Goal: Transaction & Acquisition: Purchase product/service

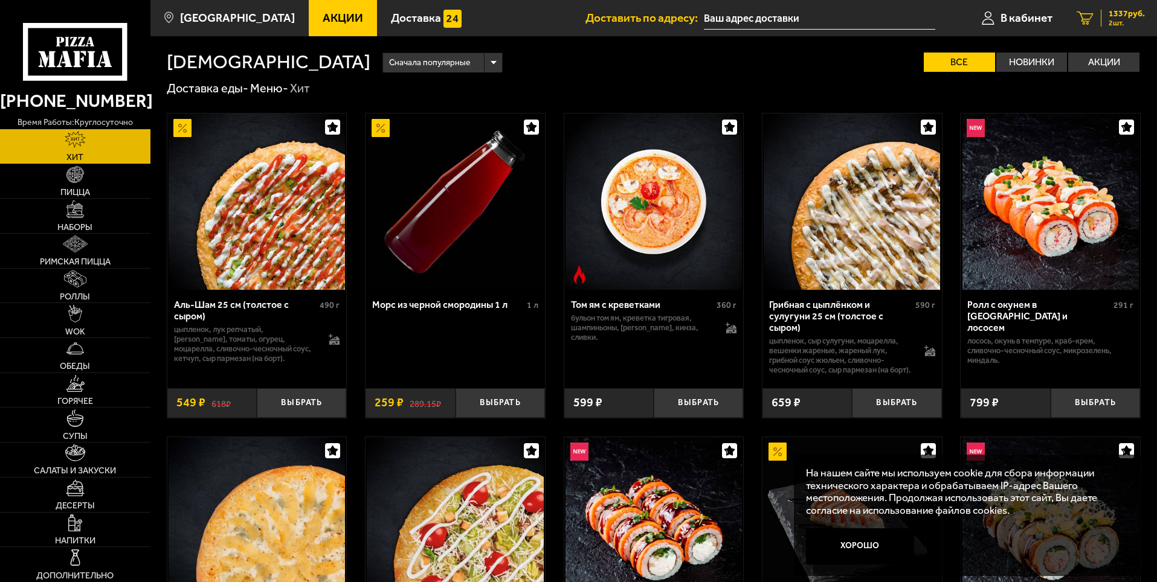
click at [1114, 22] on span "2 шт." at bounding box center [1126, 22] width 36 height 7
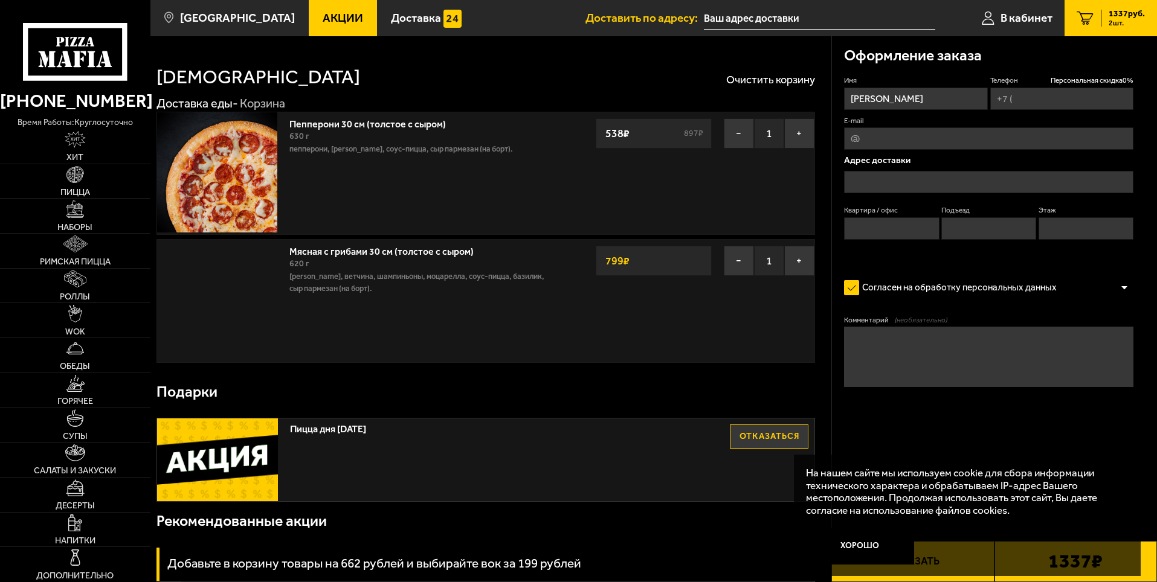
type input "[PHONE_NUMBER]"
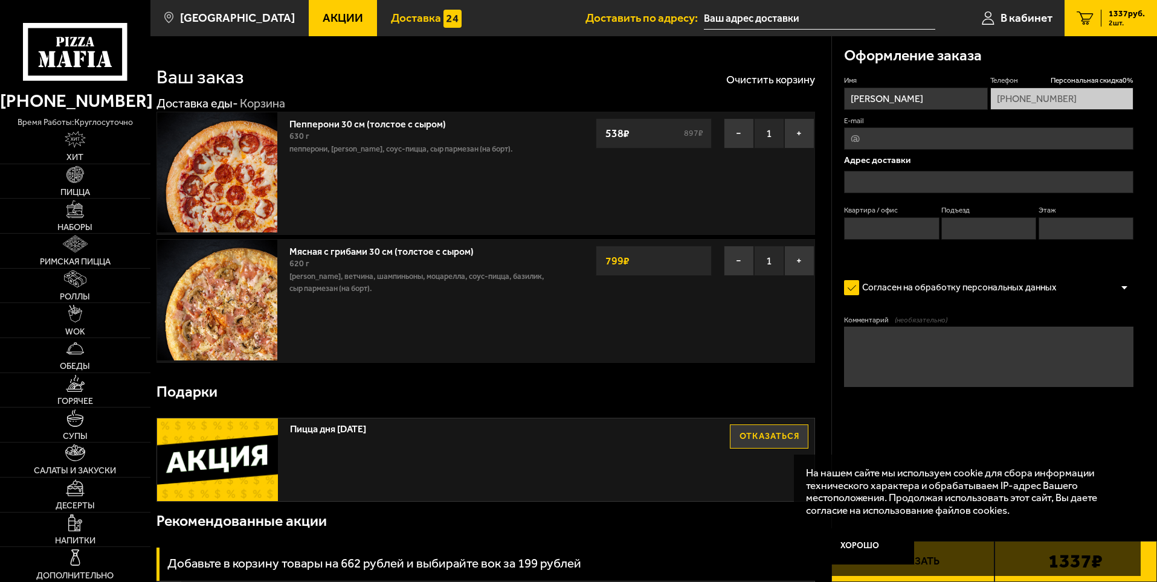
click at [393, 13] on span "Доставка" at bounding box center [416, 17] width 50 height 11
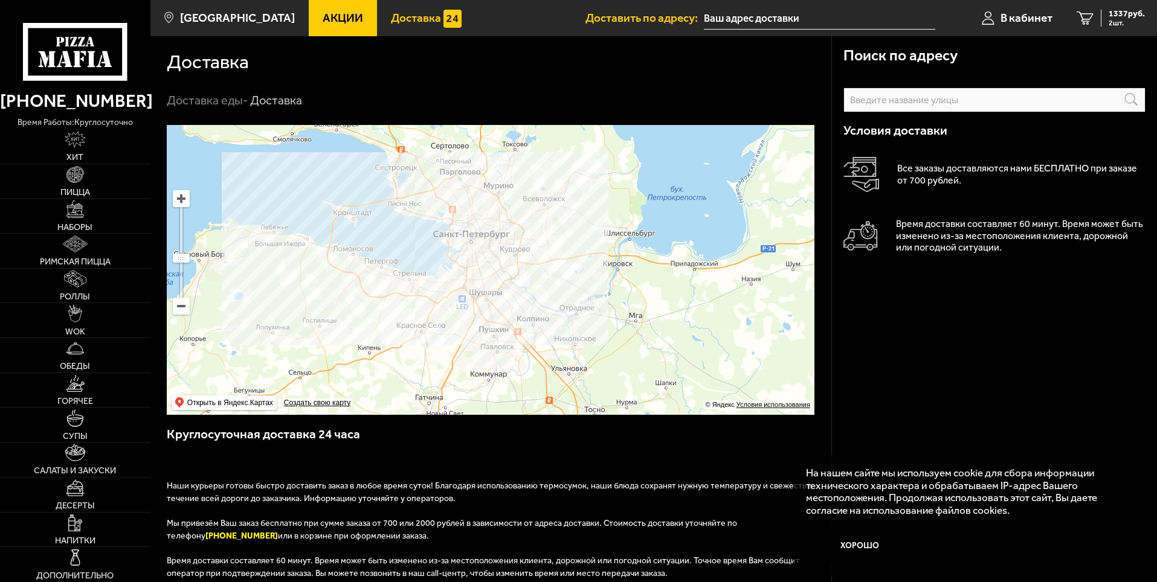
click at [928, 104] on input "text" at bounding box center [994, 100] width 302 height 25
type input "п"
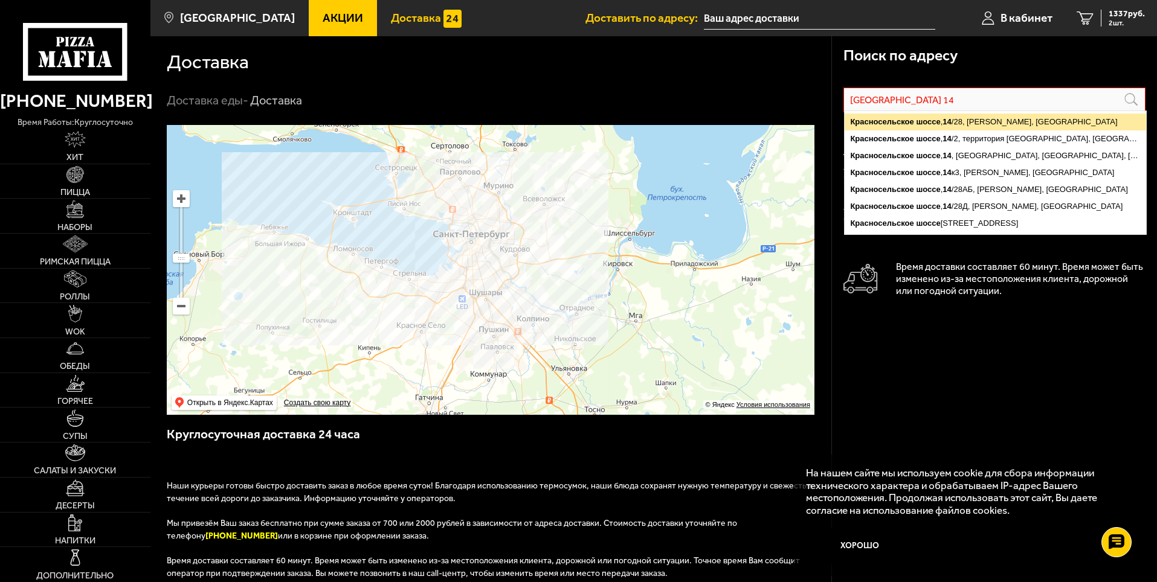
click at [948, 120] on ymaps "14" at bounding box center [946, 121] width 8 height 9
type input "[PERSON_NAME], [STREET_ADDRESS]"
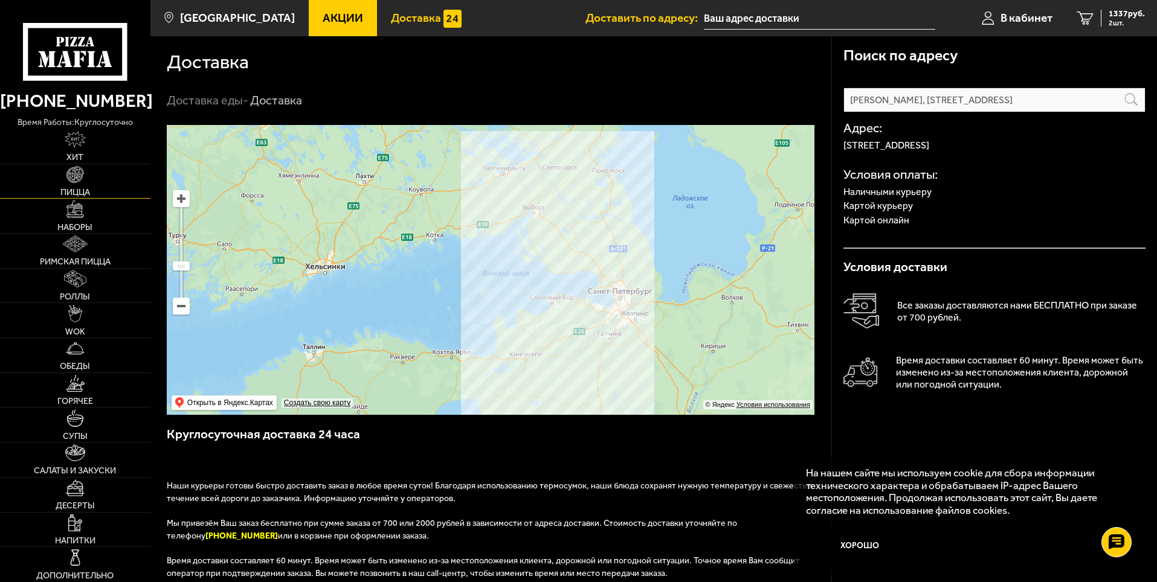
click at [79, 181] on img at bounding box center [74, 174] width 17 height 17
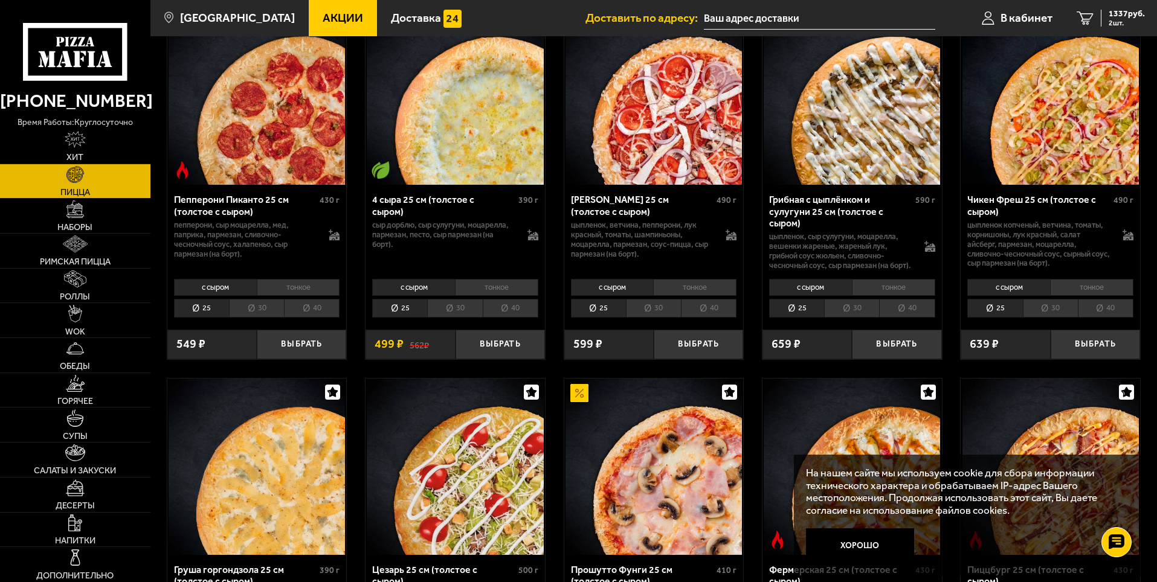
scroll to position [966, 0]
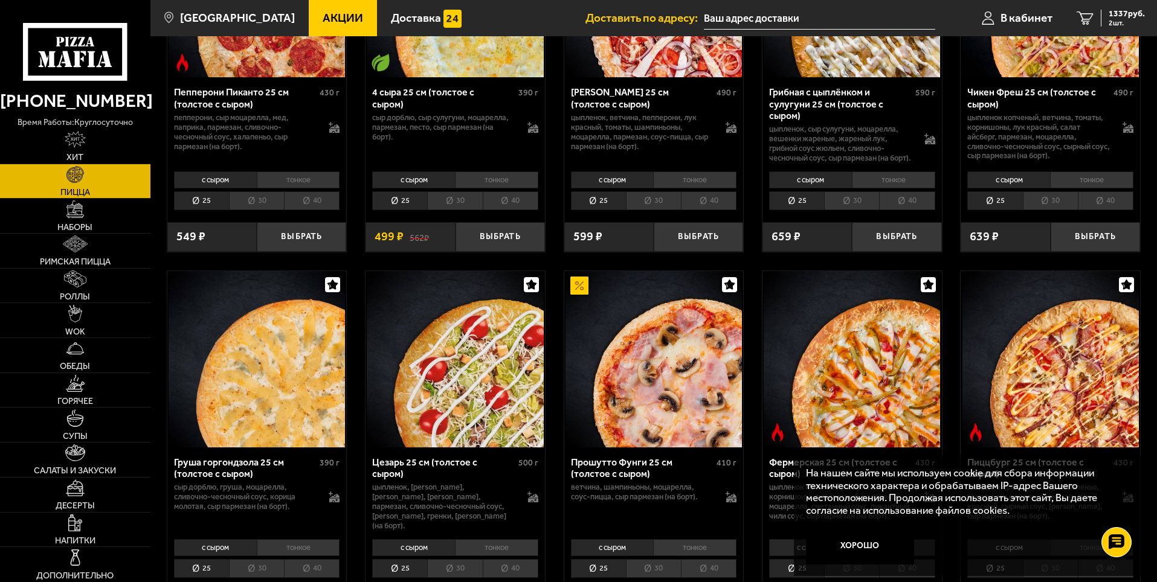
click at [454, 210] on li "30" at bounding box center [454, 200] width 55 height 19
click at [414, 210] on li "25" at bounding box center [399, 200] width 55 height 19
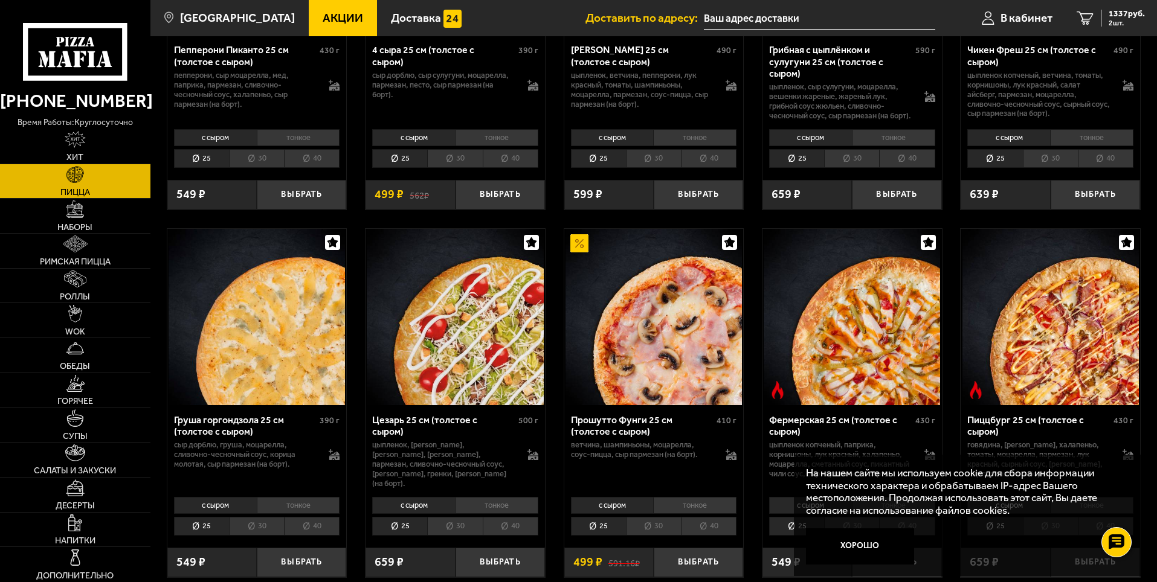
scroll to position [1027, 0]
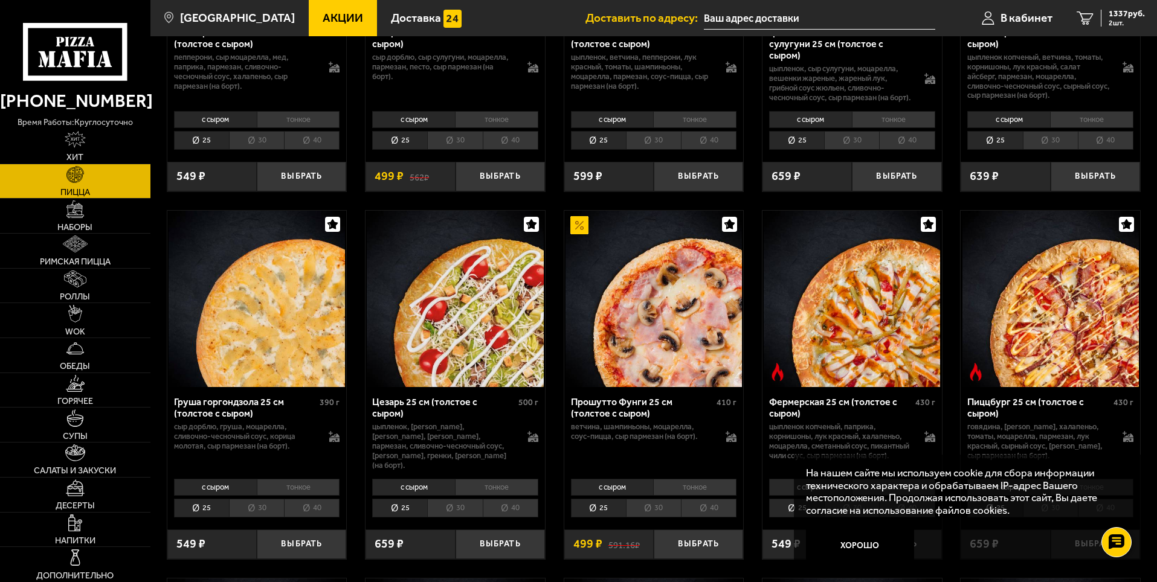
click at [449, 518] on li "30" at bounding box center [454, 508] width 55 height 19
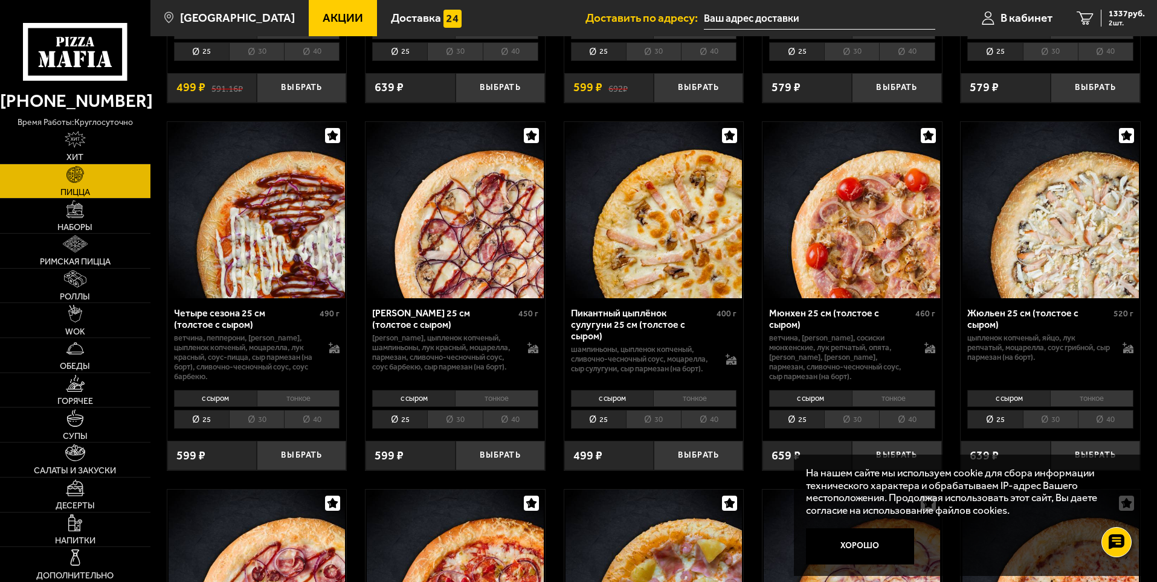
scroll to position [1872, 0]
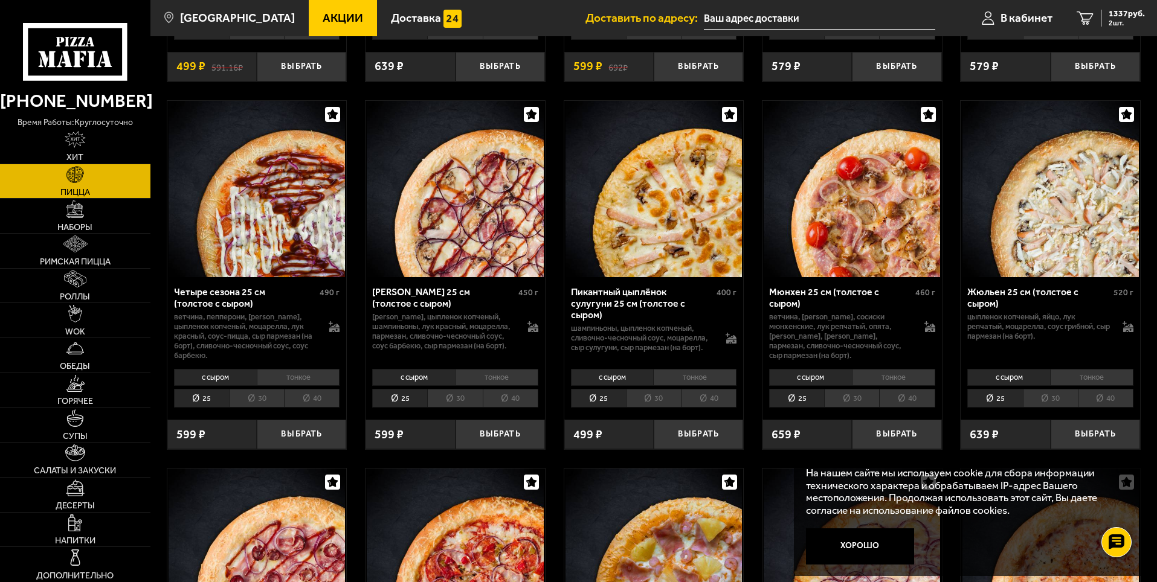
click at [1042, 403] on li "30" at bounding box center [1050, 398] width 55 height 19
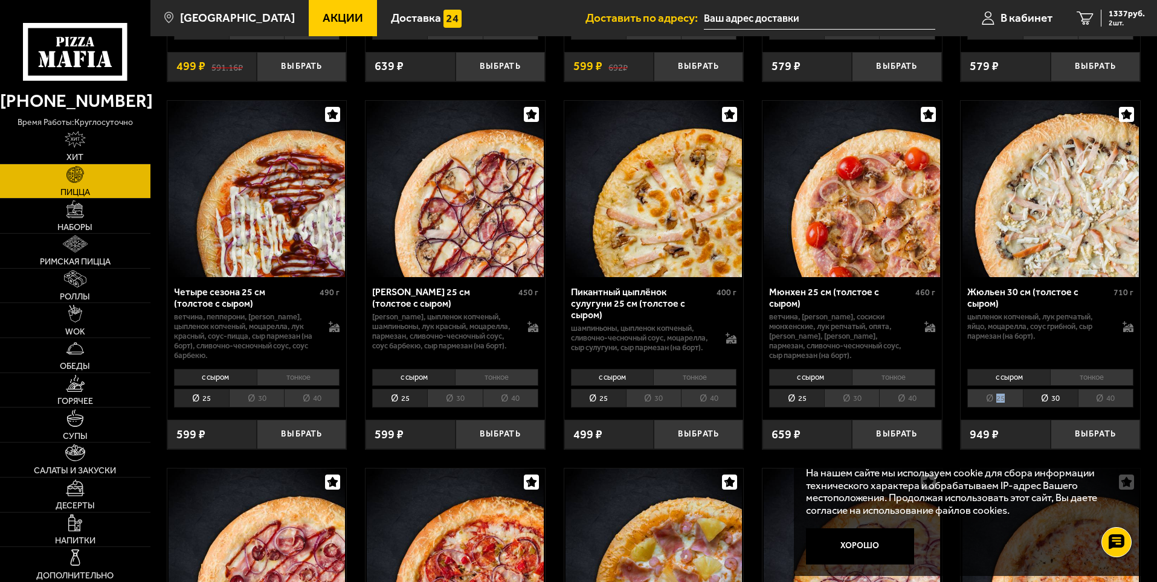
click at [1004, 403] on li "25" at bounding box center [994, 398] width 55 height 19
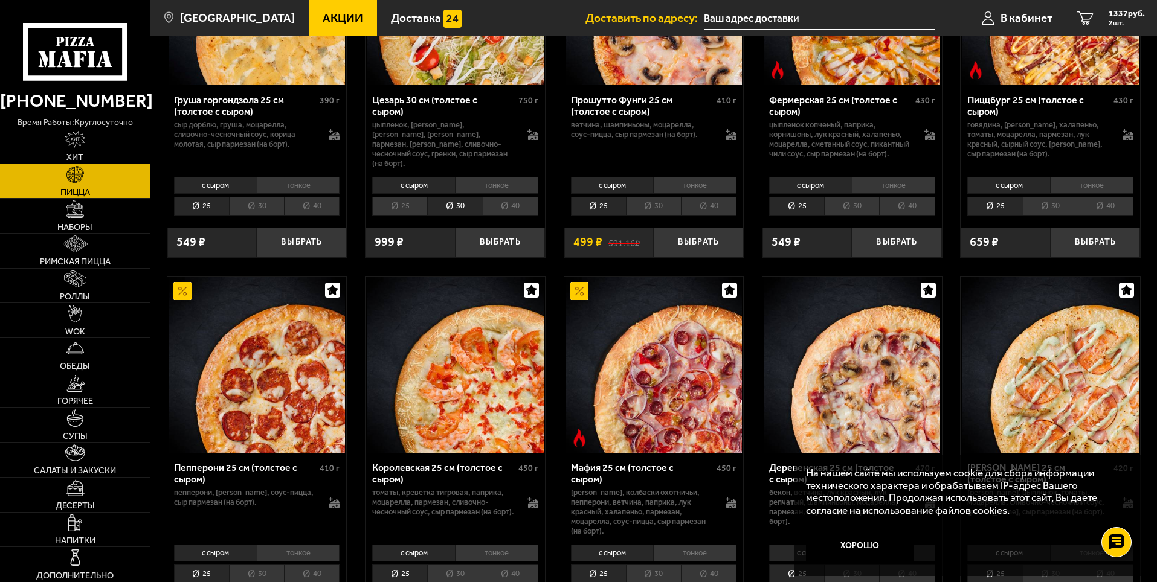
scroll to position [1087, 0]
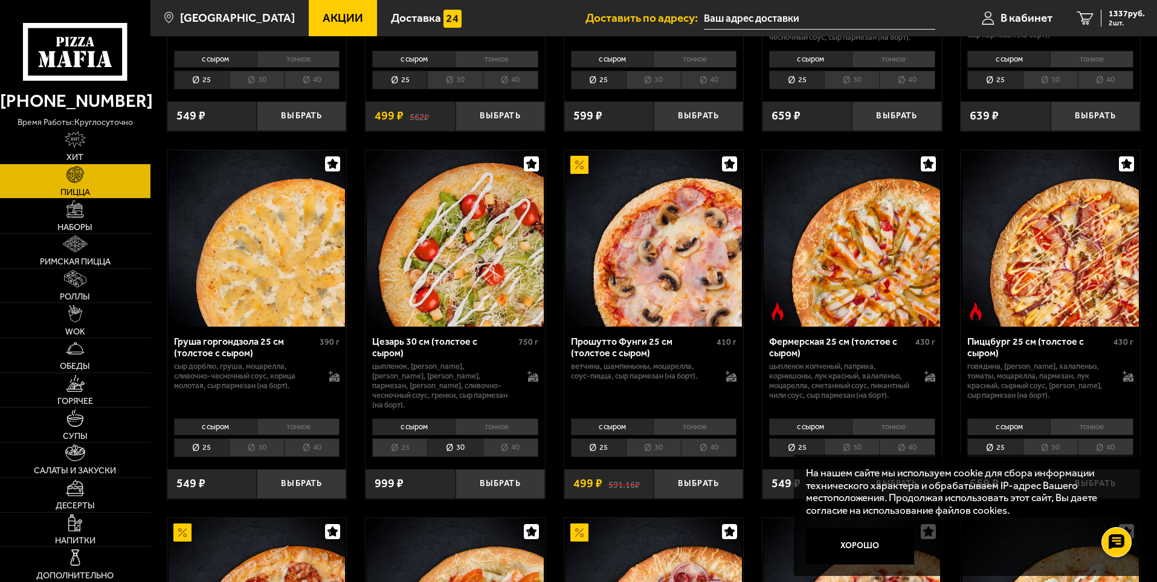
click at [410, 457] on li "25" at bounding box center [399, 447] width 55 height 19
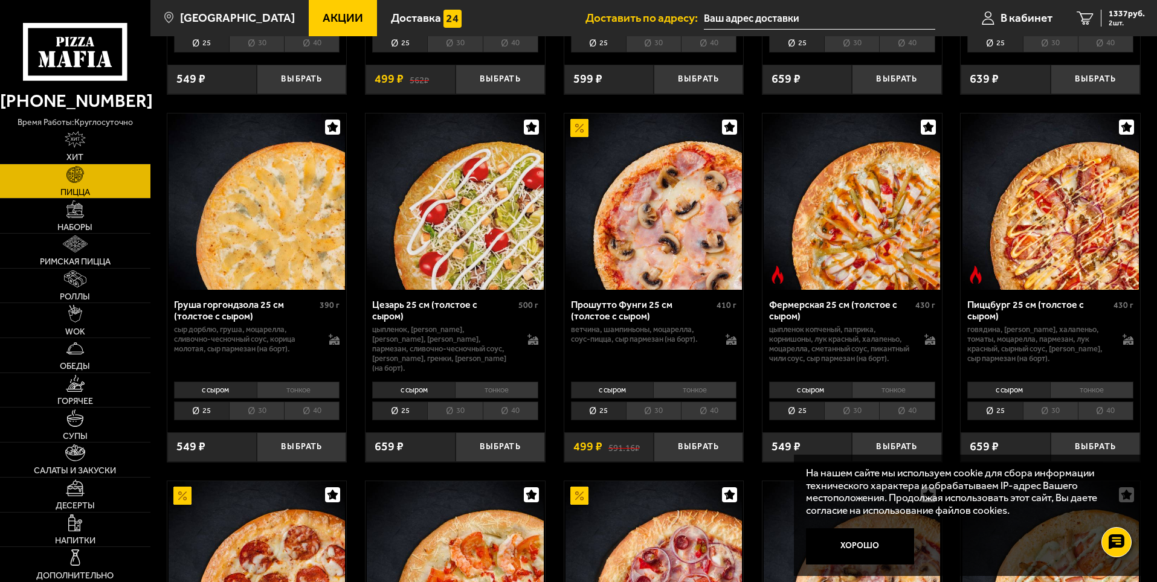
scroll to position [1027, 0]
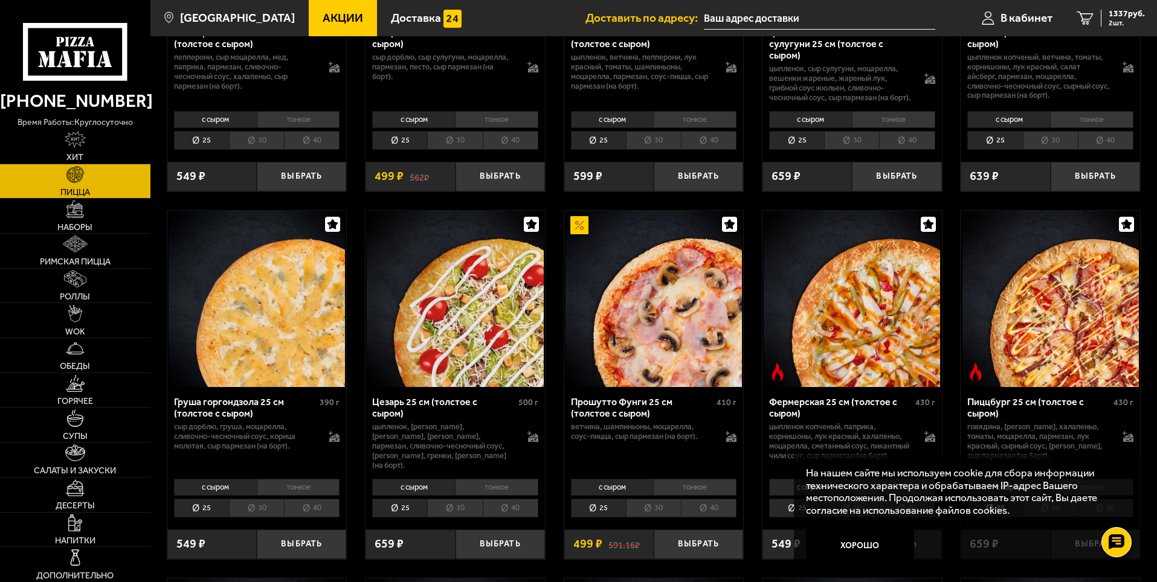
click at [455, 518] on li "30" at bounding box center [454, 508] width 55 height 19
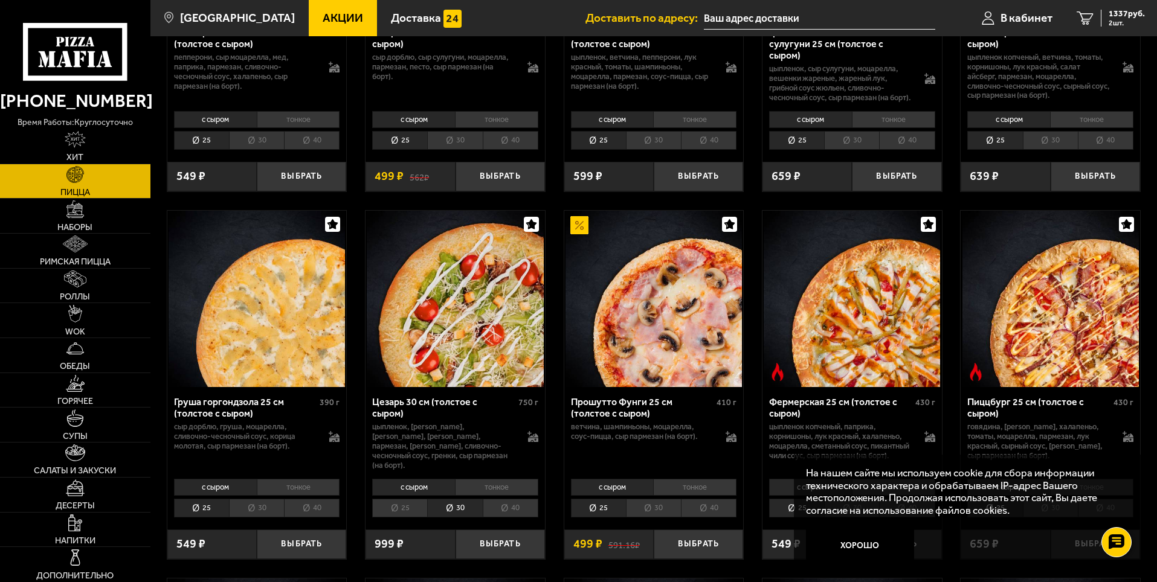
click at [414, 518] on li "25" at bounding box center [399, 508] width 55 height 19
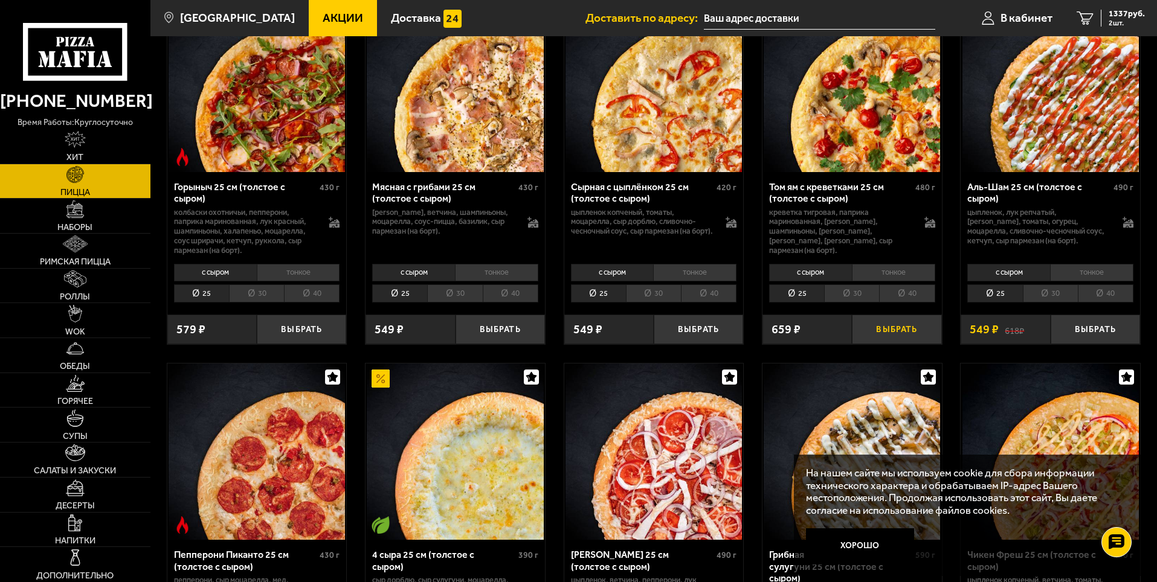
scroll to position [483, 0]
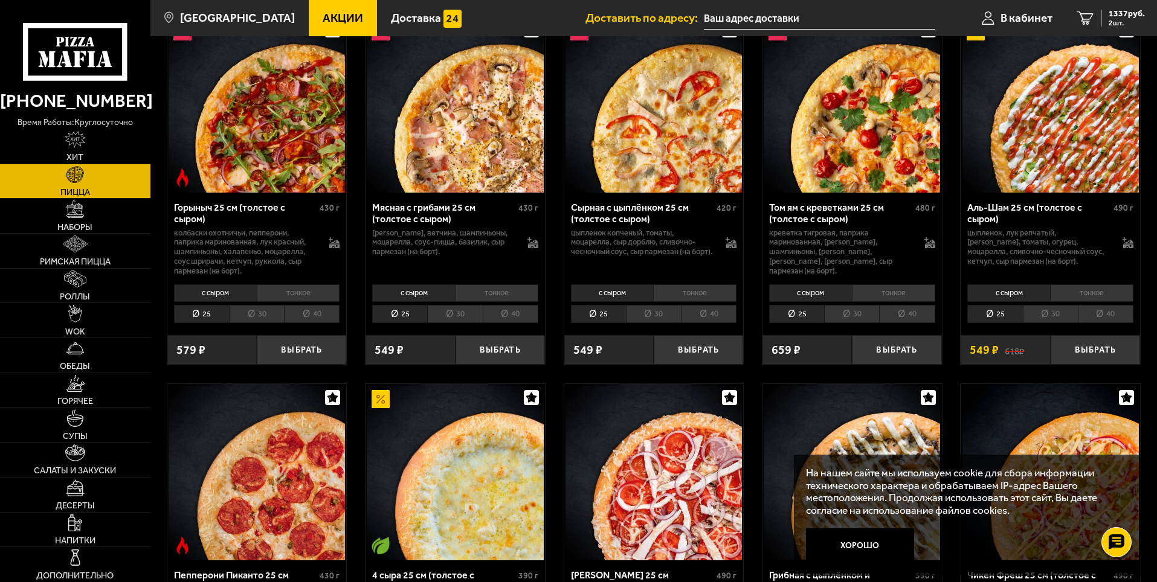
click at [640, 315] on li "30" at bounding box center [653, 314] width 55 height 19
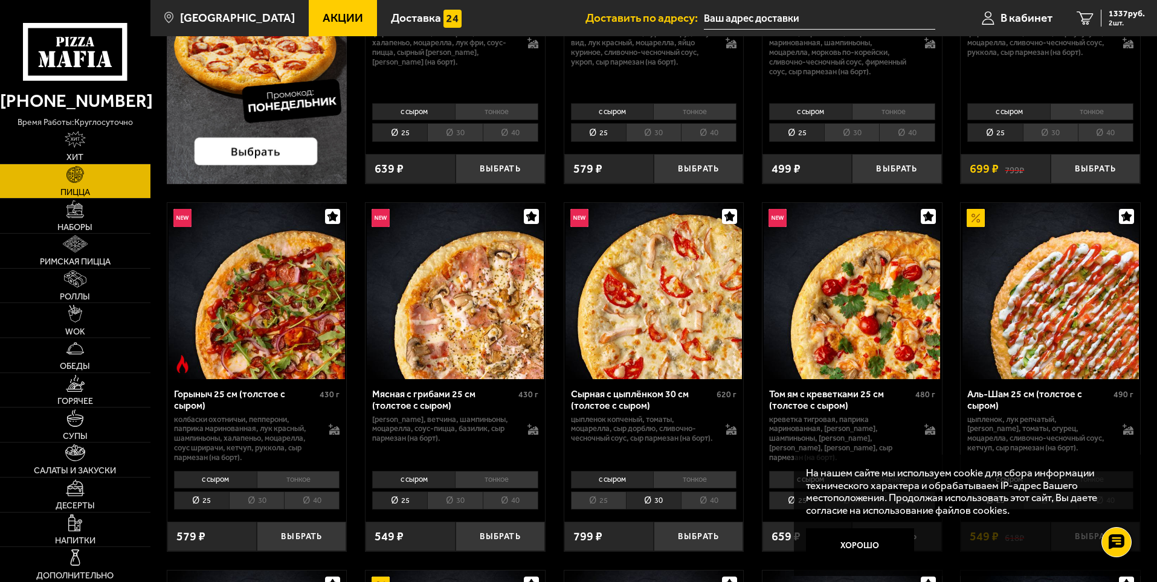
scroll to position [362, 0]
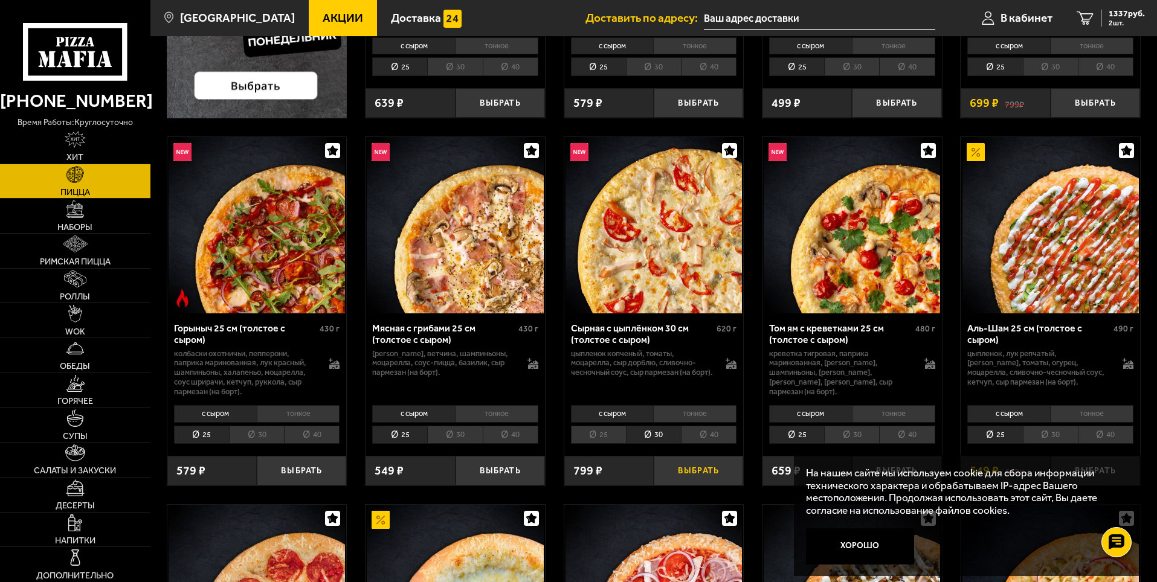
click at [701, 469] on button "Выбрать" at bounding box center [698, 471] width 89 height 30
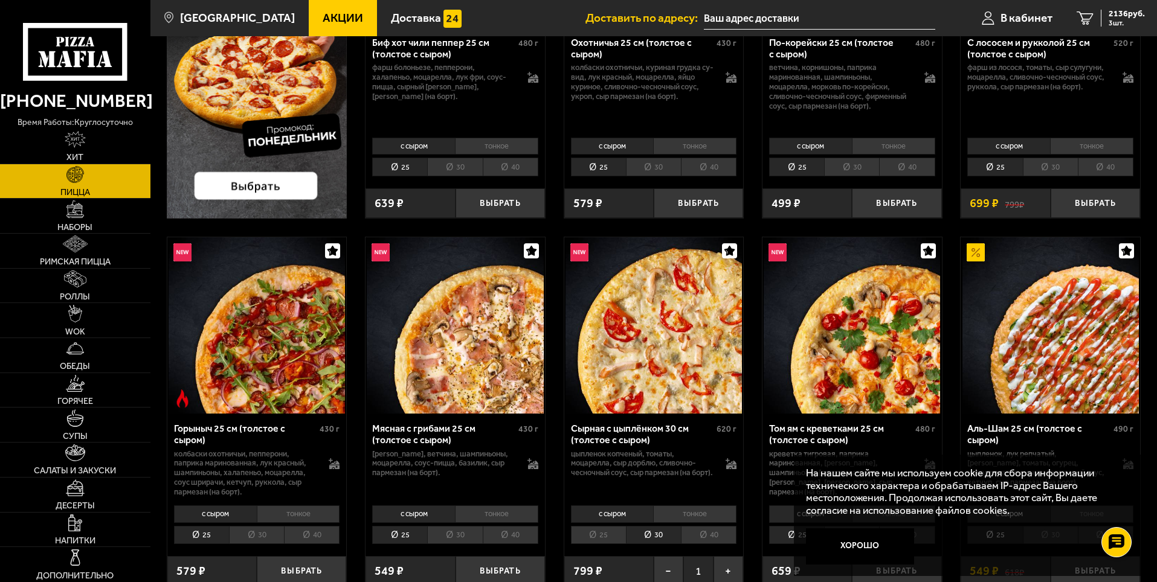
scroll to position [121, 0]
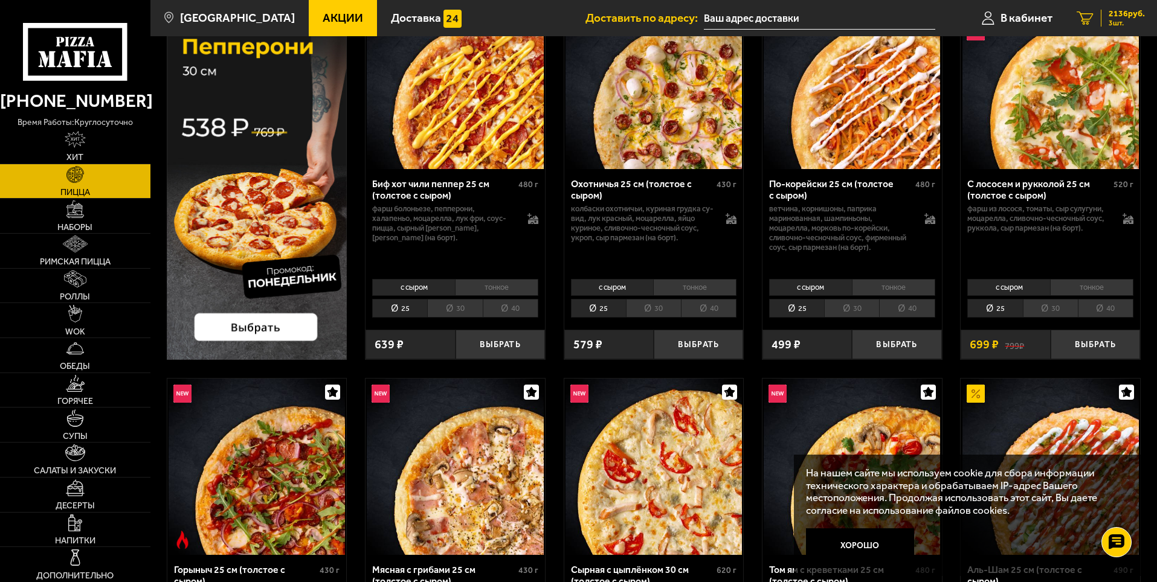
click at [1136, 16] on span "2136 руб." at bounding box center [1126, 14] width 36 height 8
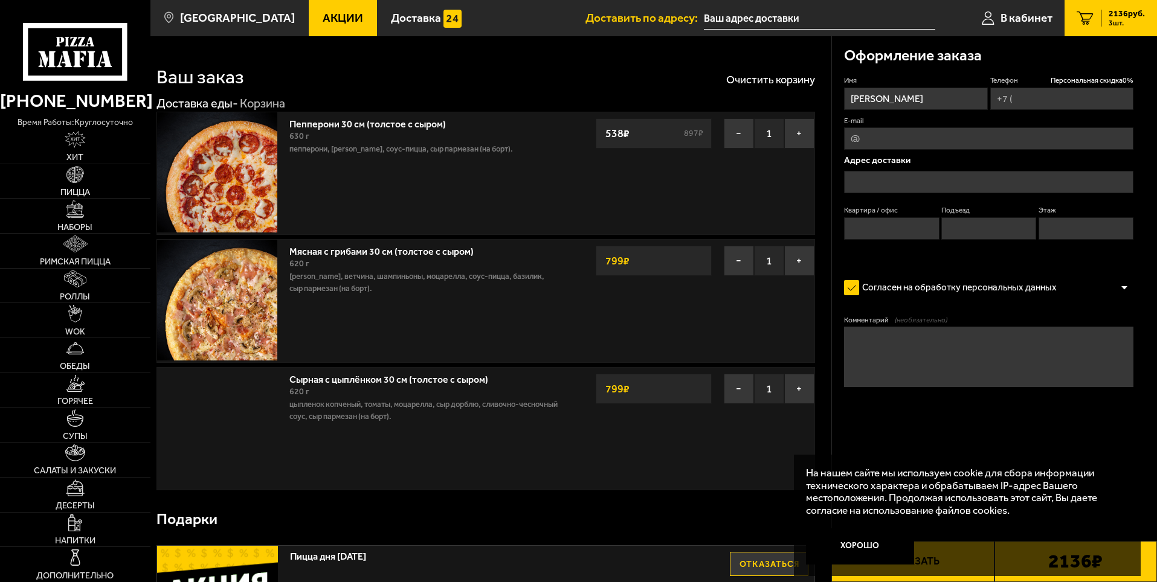
type input "[PHONE_NUMBER]"
